Goal: Find specific page/section: Find specific page/section

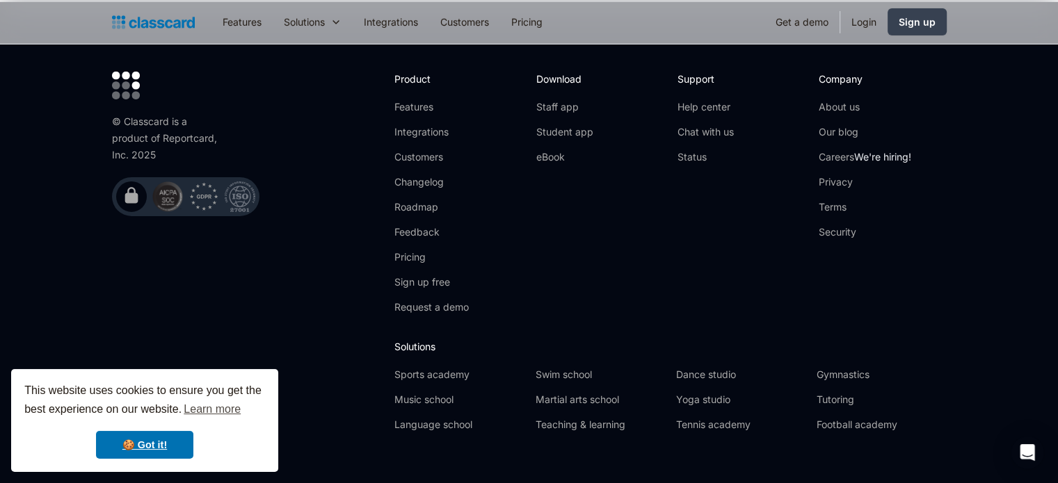
scroll to position [4605, 0]
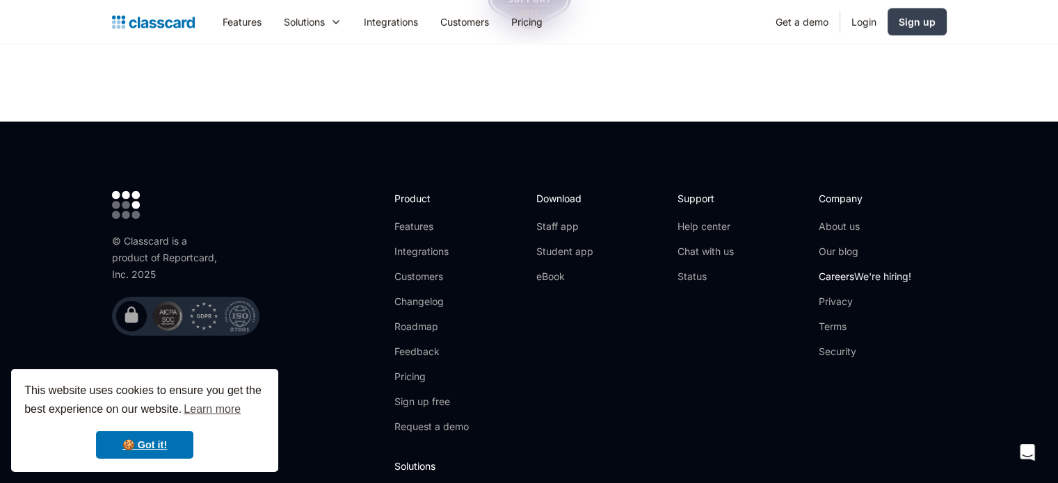
click at [840, 270] on link "Careers We're hiring!" at bounding box center [865, 277] width 93 height 14
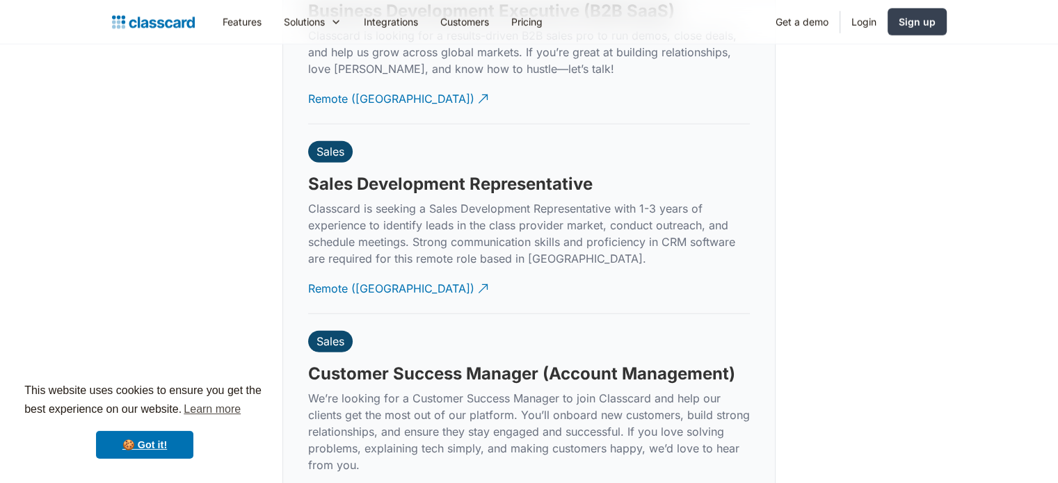
scroll to position [3720, 0]
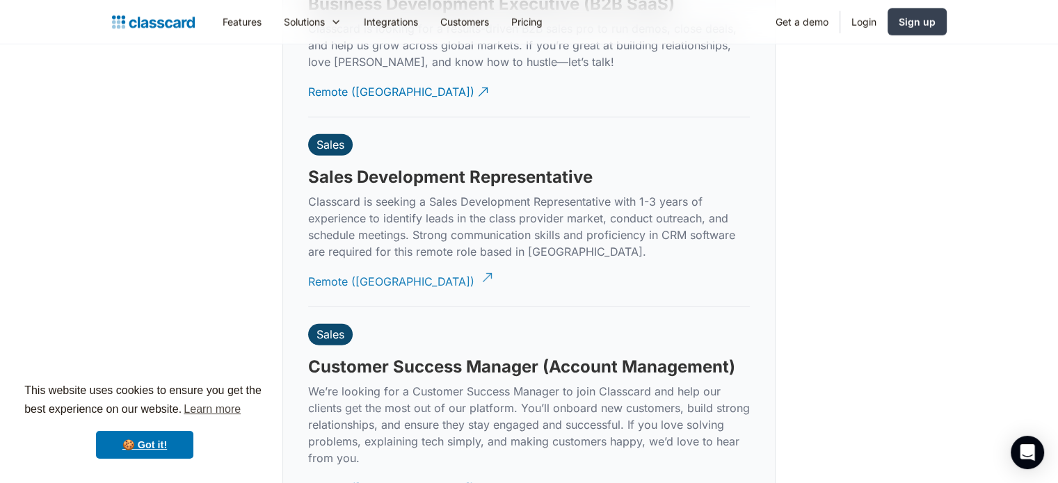
click at [351, 263] on div "Remote (India)" at bounding box center [391, 276] width 166 height 27
